Goal: Task Accomplishment & Management: Complete application form

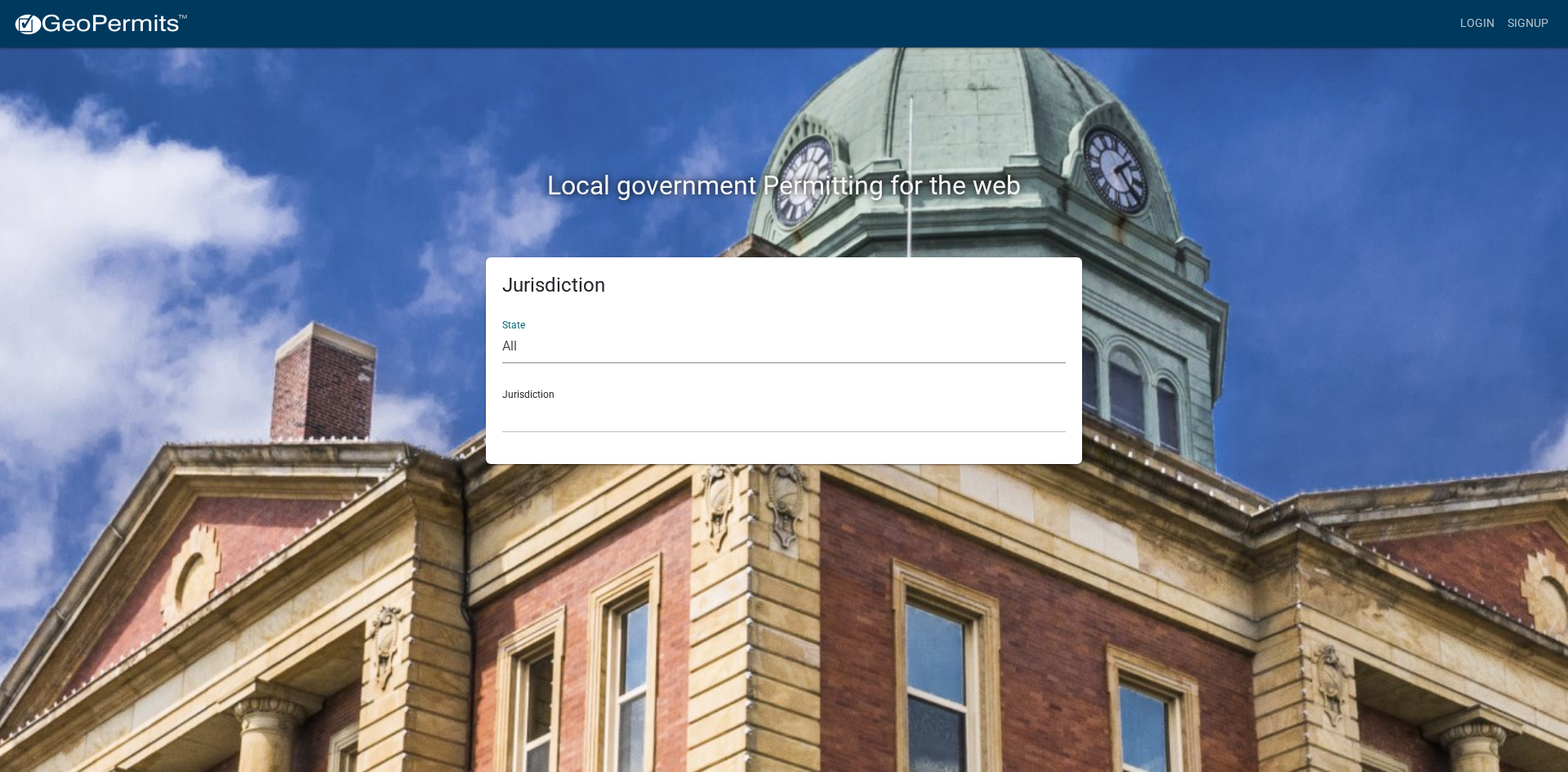
click at [509, 337] on select "All Colorado Georgia Indiana Iowa Kansas Minnesota Ohio South Carolina Wisconsin" at bounding box center [784, 346] width 563 height 33
select select "[US_STATE]"
click at [502, 330] on select "All Colorado Georgia Indiana Iowa Kansas Minnesota Ohio South Carolina Wisconsin" at bounding box center [784, 346] width 563 height 33
click at [554, 407] on select "City of Charlestown, Indiana City of Jeffersonville, Indiana City of Logansport…" at bounding box center [784, 416] width 563 height 33
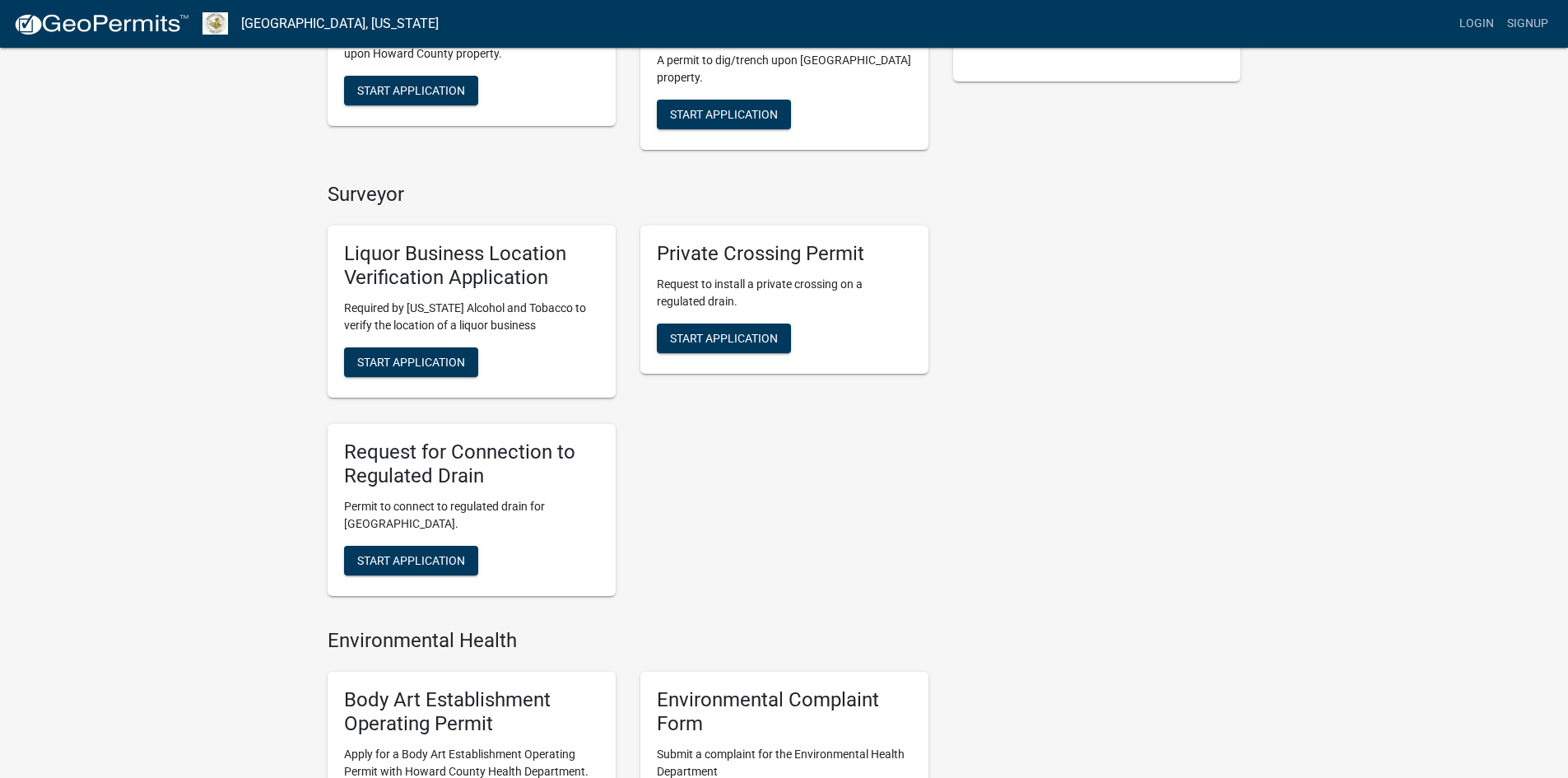
scroll to position [494, 0]
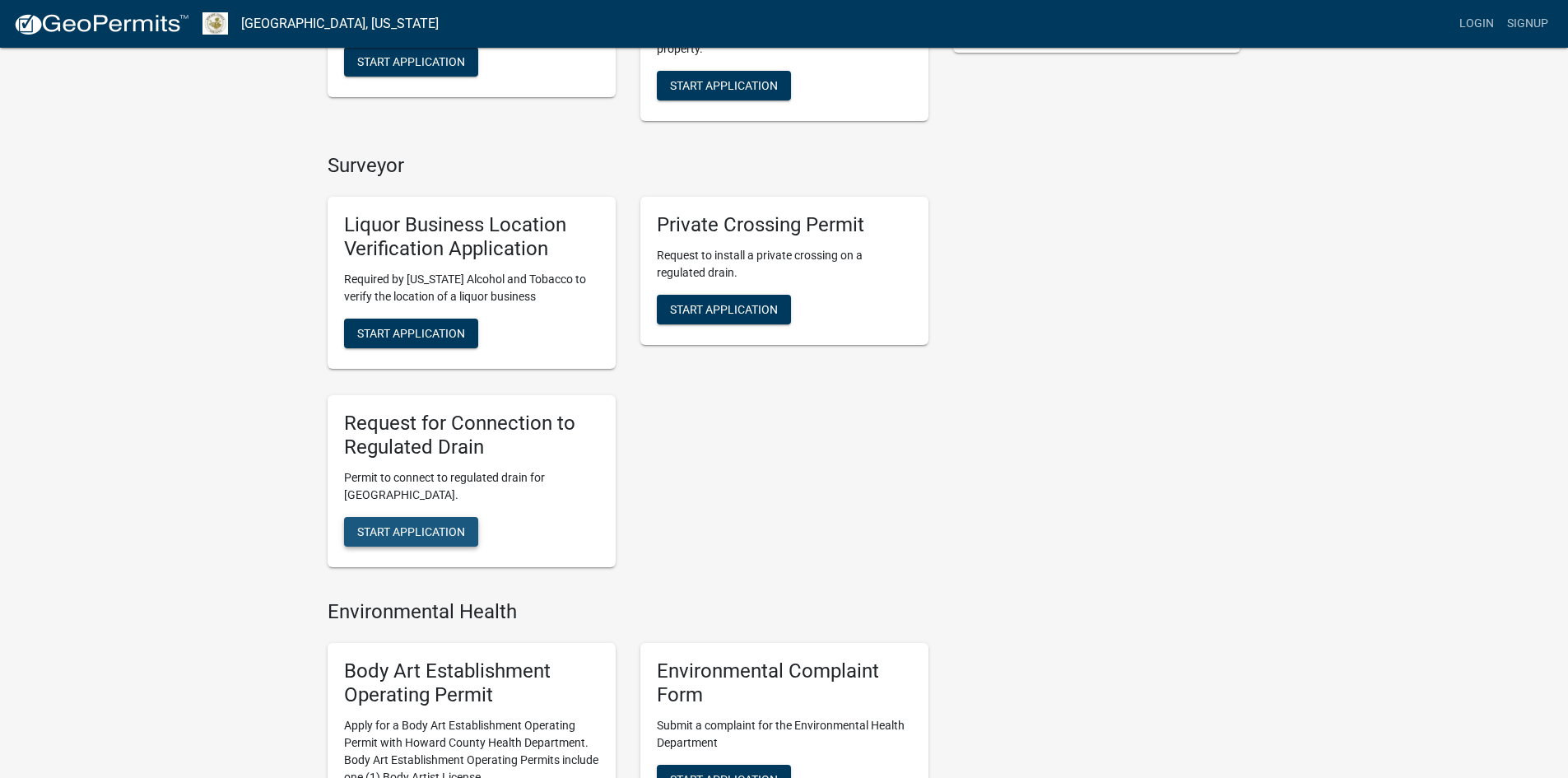
click at [420, 532] on span "Start Application" at bounding box center [411, 531] width 107 height 13
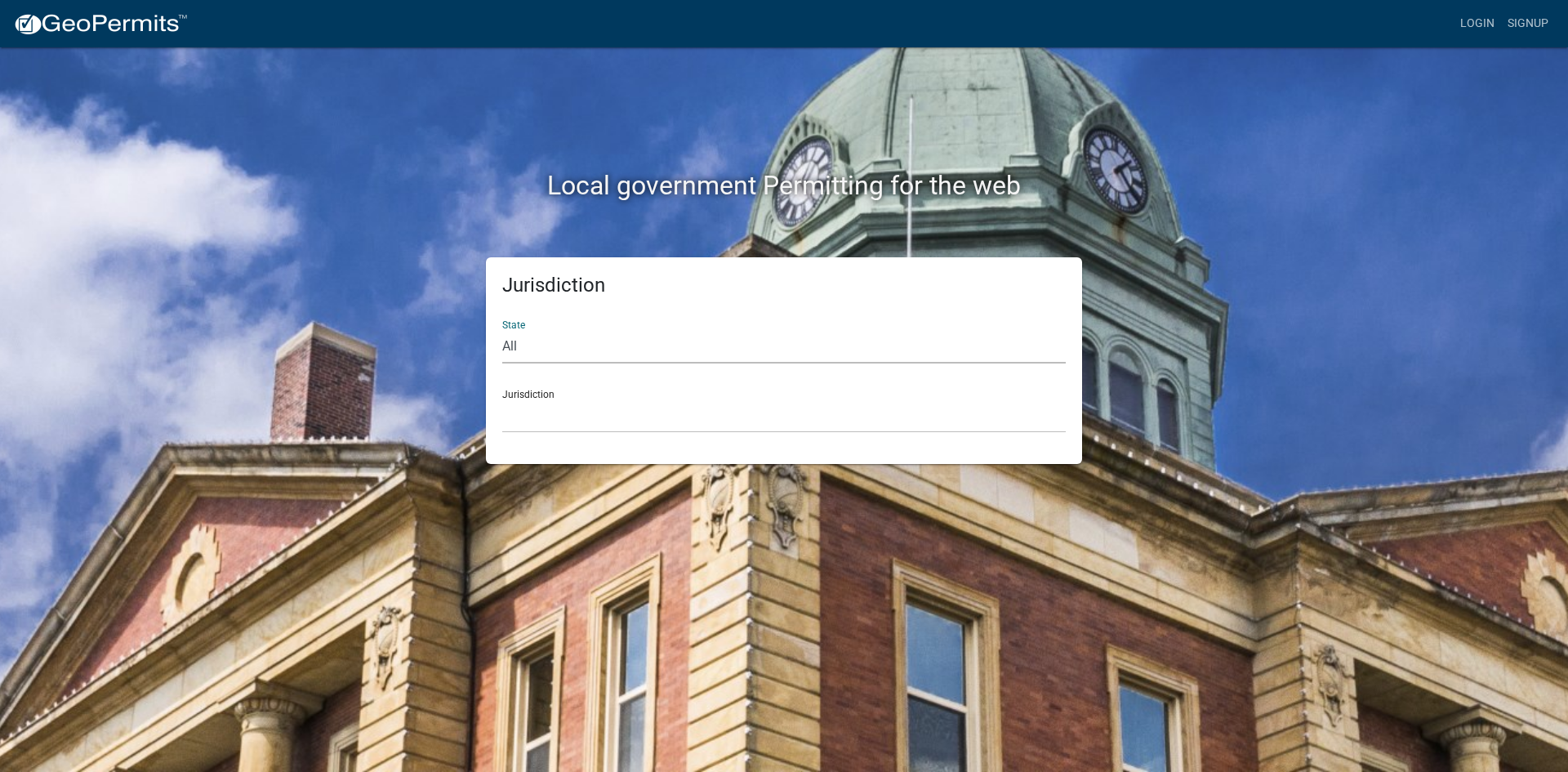
click at [535, 347] on select "All Colorado Georgia Indiana Iowa Kansas Minnesota Ohio South Carolina Wisconsin" at bounding box center [784, 346] width 563 height 33
select select "[US_STATE]"
click at [502, 330] on select "All Colorado Georgia Indiana Iowa Kansas Minnesota Ohio South Carolina Wisconsin" at bounding box center [784, 346] width 563 height 33
click at [552, 422] on select "City of Charlestown, Indiana City of Jeffersonville, Indiana City of Logansport…" at bounding box center [784, 416] width 563 height 33
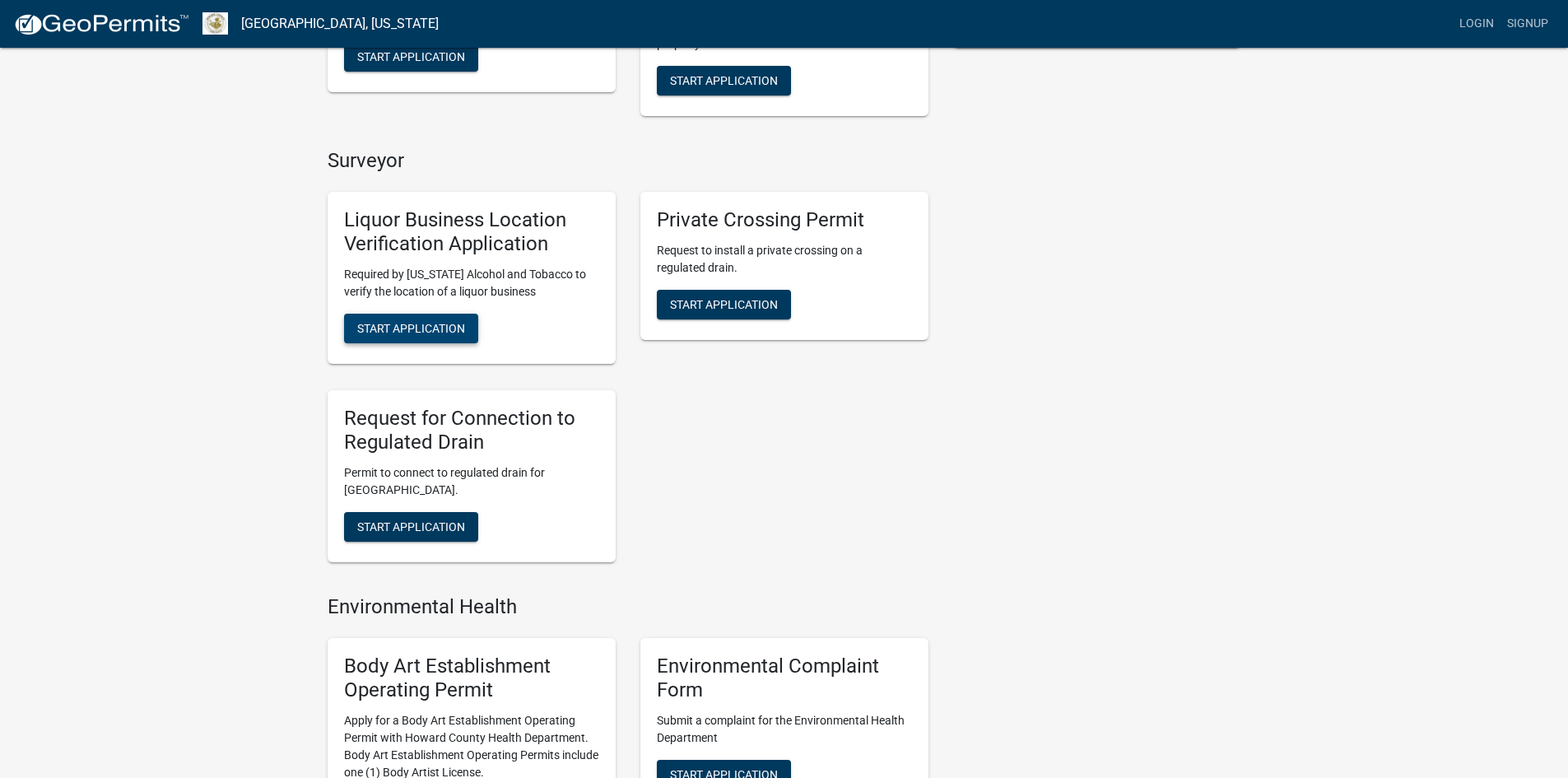
scroll to position [417, 0]
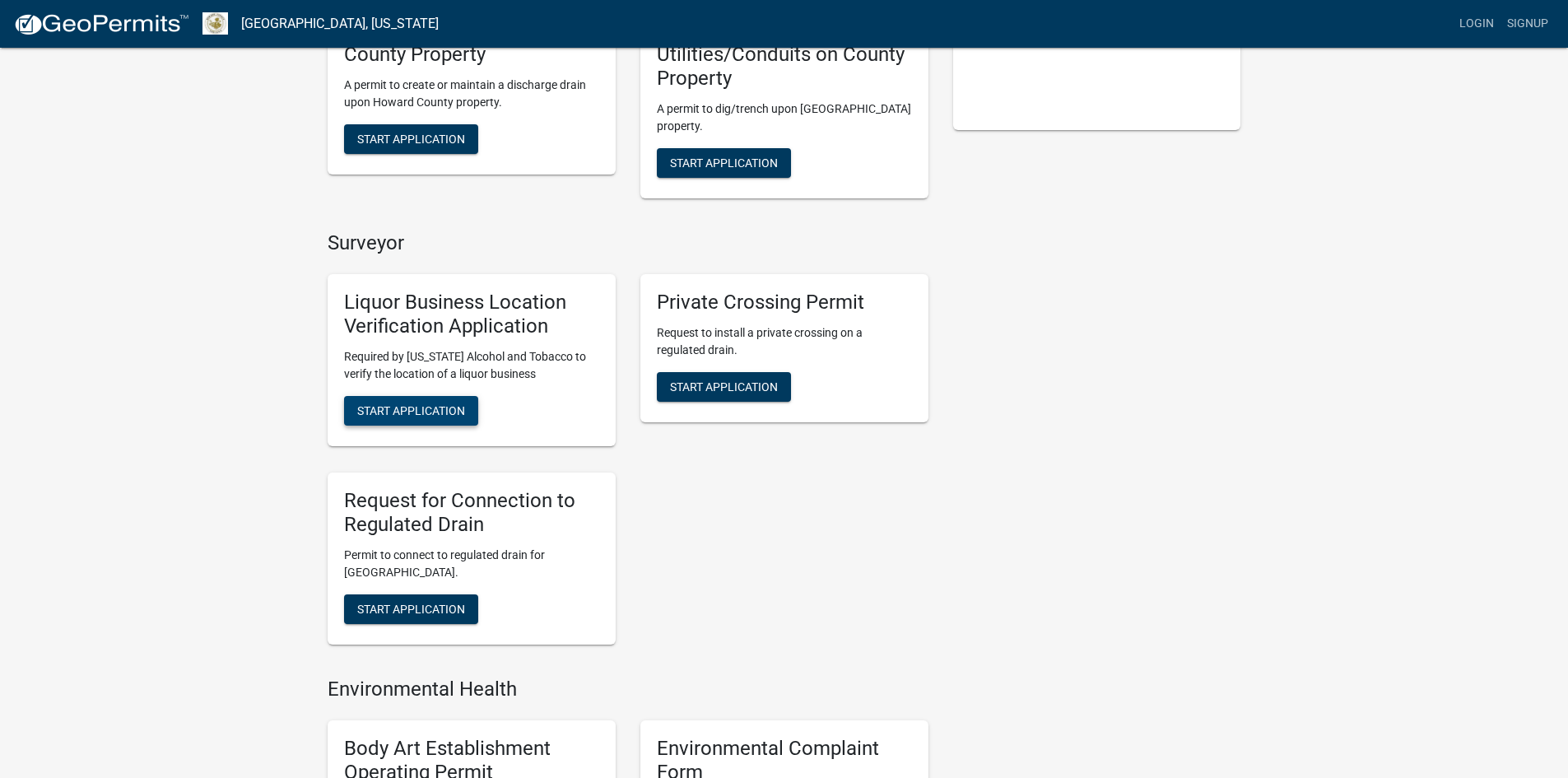
click at [396, 409] on span "Start Application" at bounding box center [411, 410] width 107 height 13
